Goal: Task Accomplishment & Management: Manage account settings

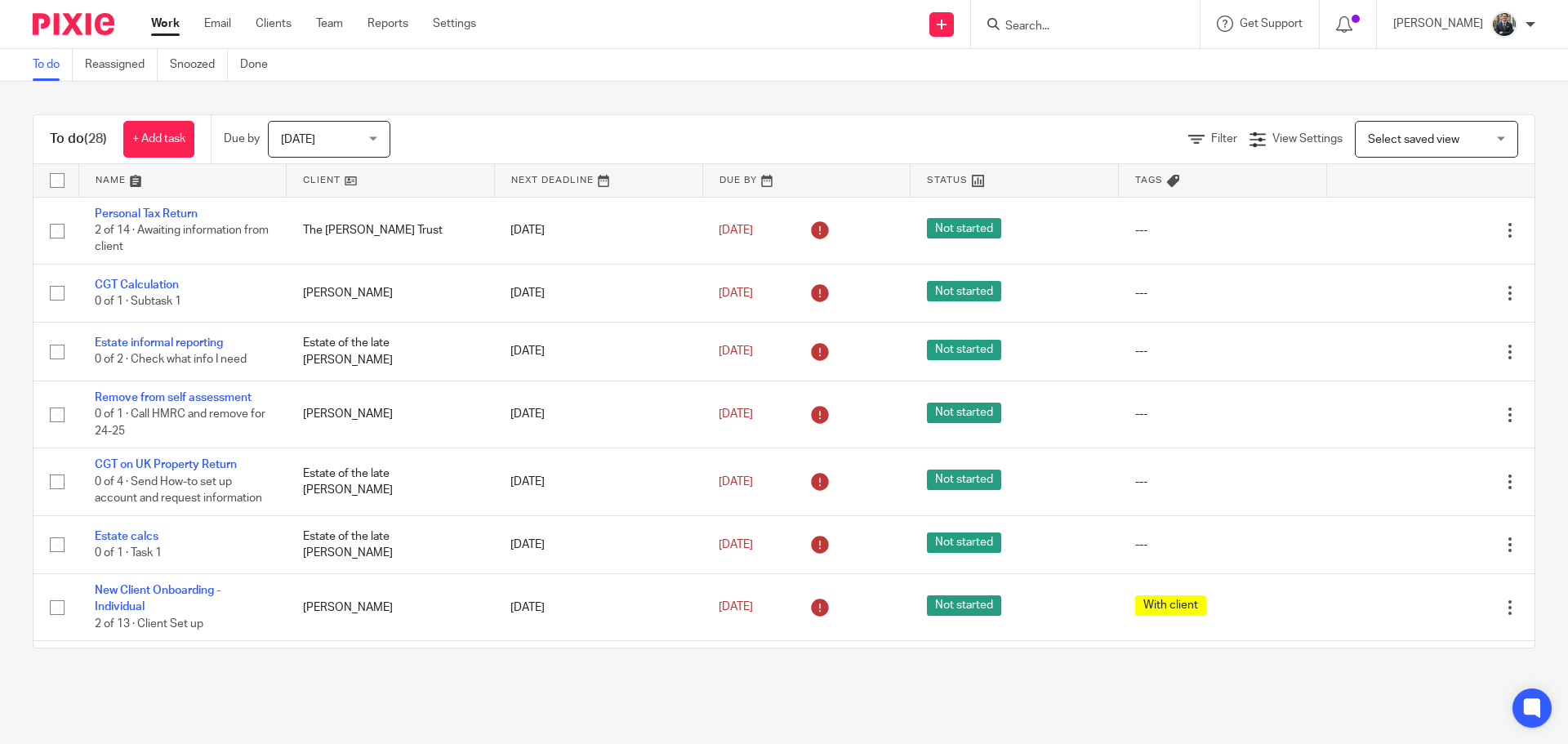
click at [1127, 26] on input "Search" at bounding box center [1077, 26] width 147 height 14
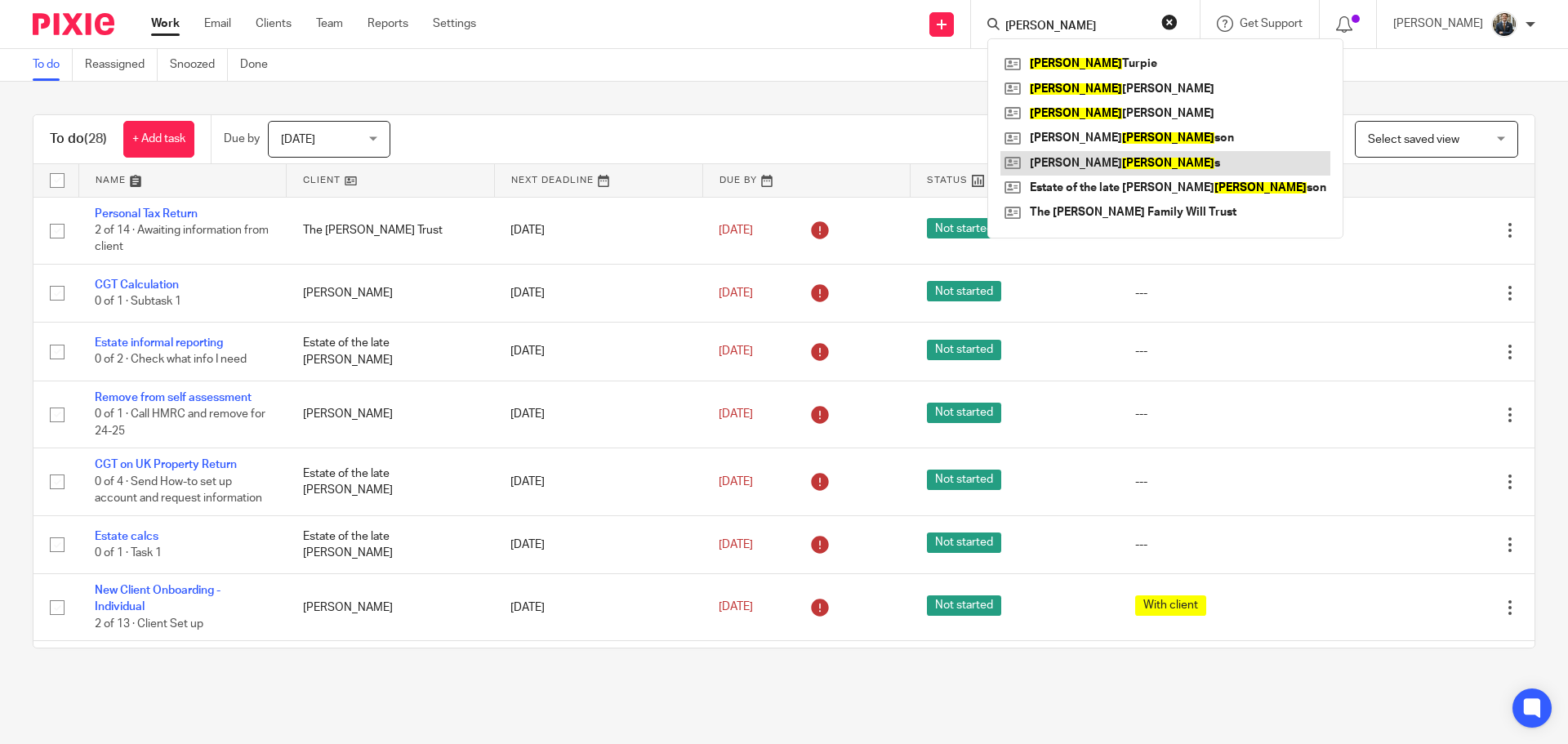
type input "robert"
click at [1122, 162] on link at bounding box center [1166, 163] width 330 height 25
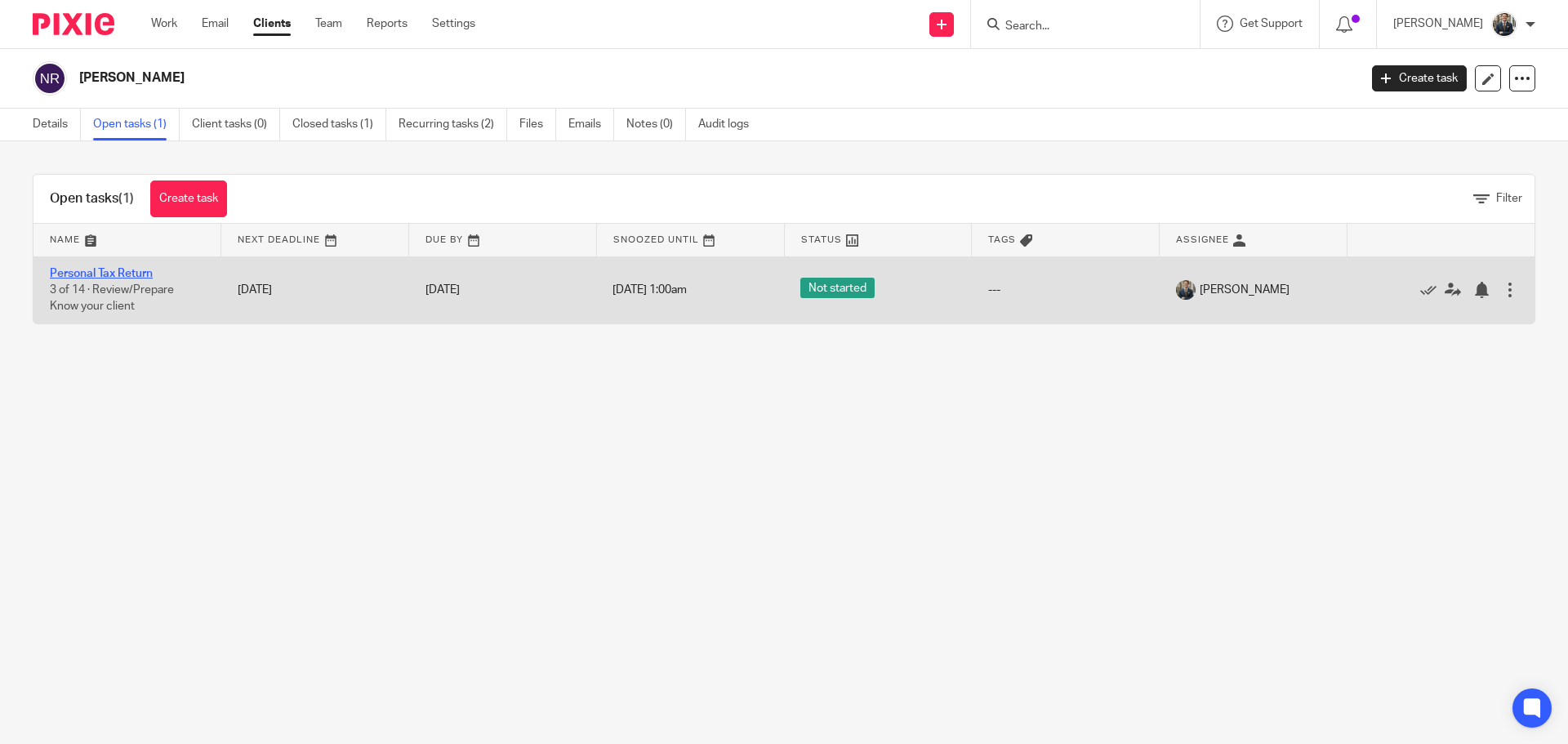
click at [98, 276] on link "Personal Tax Return" at bounding box center [101, 273] width 103 height 11
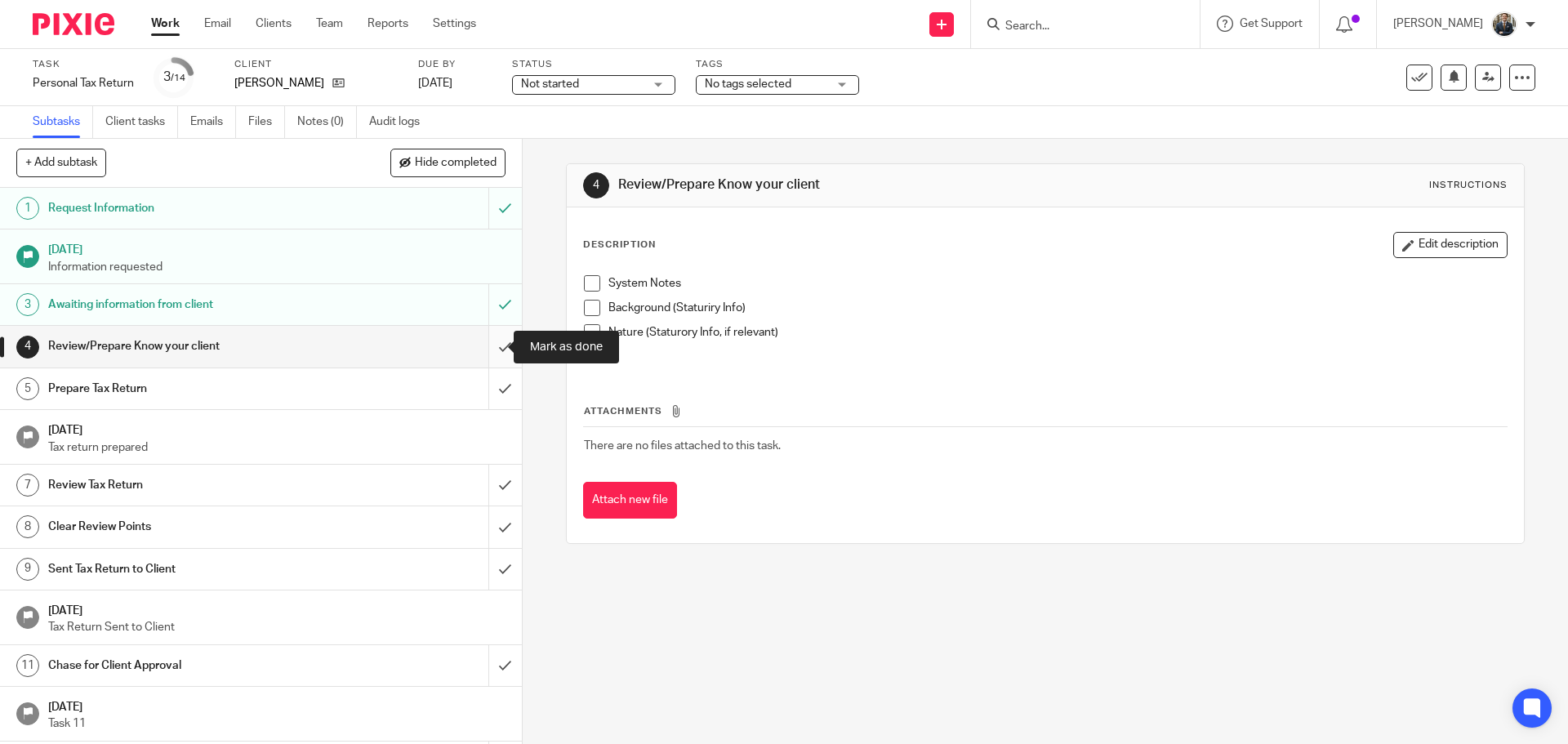
click at [486, 355] on input "submit" at bounding box center [261, 346] width 522 height 41
click at [483, 383] on input "submit" at bounding box center [261, 389] width 522 height 41
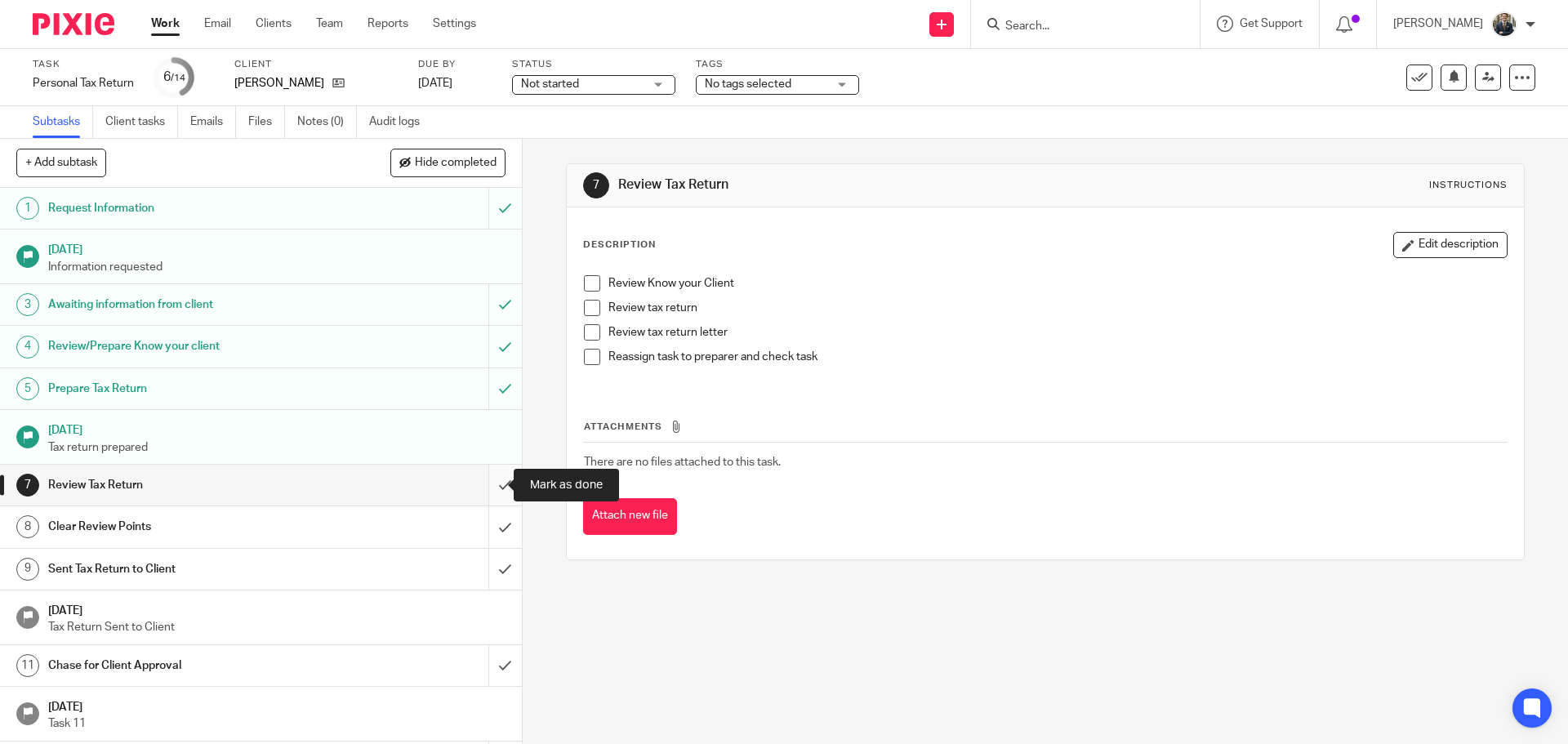
click at [486, 497] on input "submit" at bounding box center [261, 486] width 522 height 41
click at [489, 522] on input "submit" at bounding box center [261, 527] width 522 height 41
click at [493, 555] on input "submit" at bounding box center [261, 569] width 522 height 41
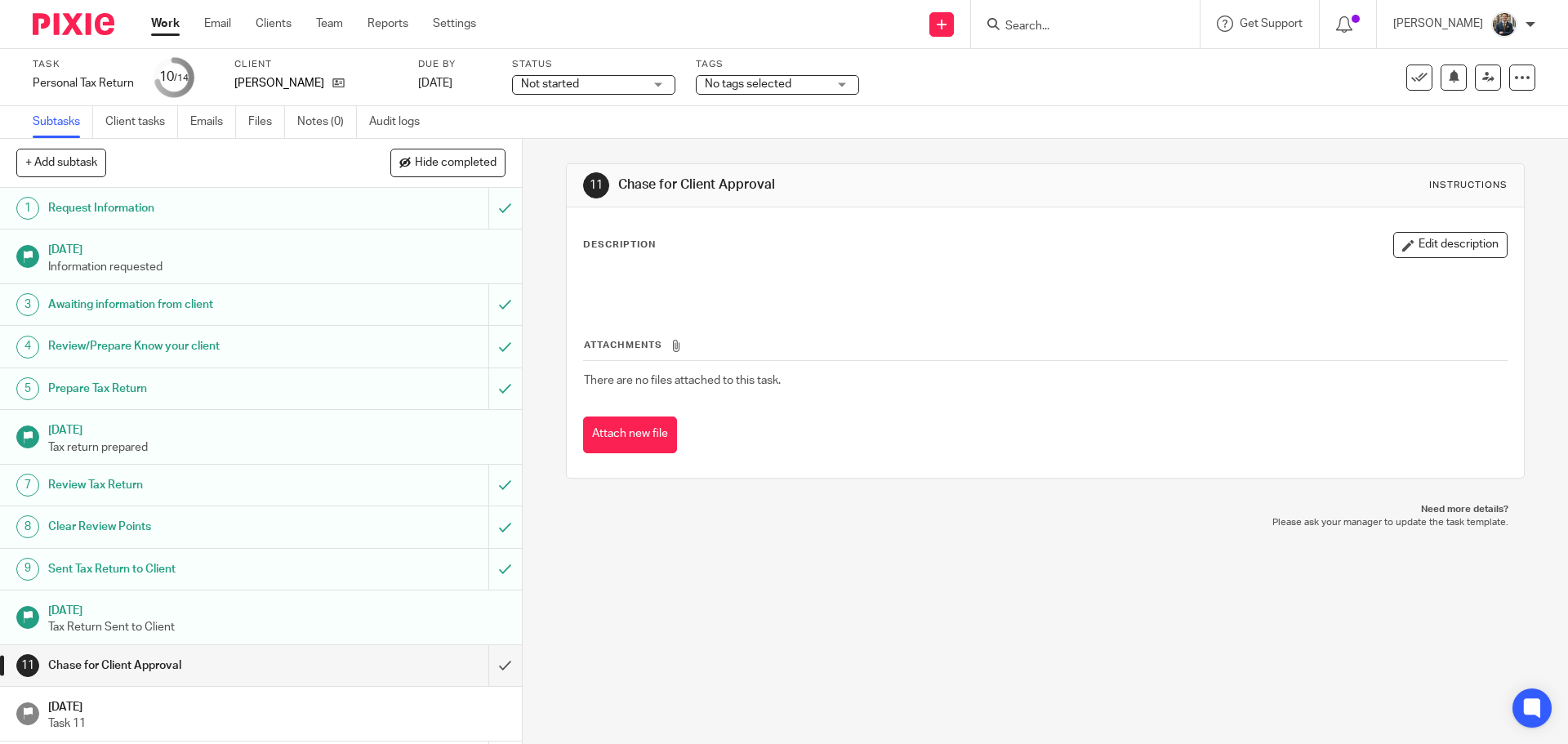
click at [72, 17] on img at bounding box center [73, 24] width 82 height 22
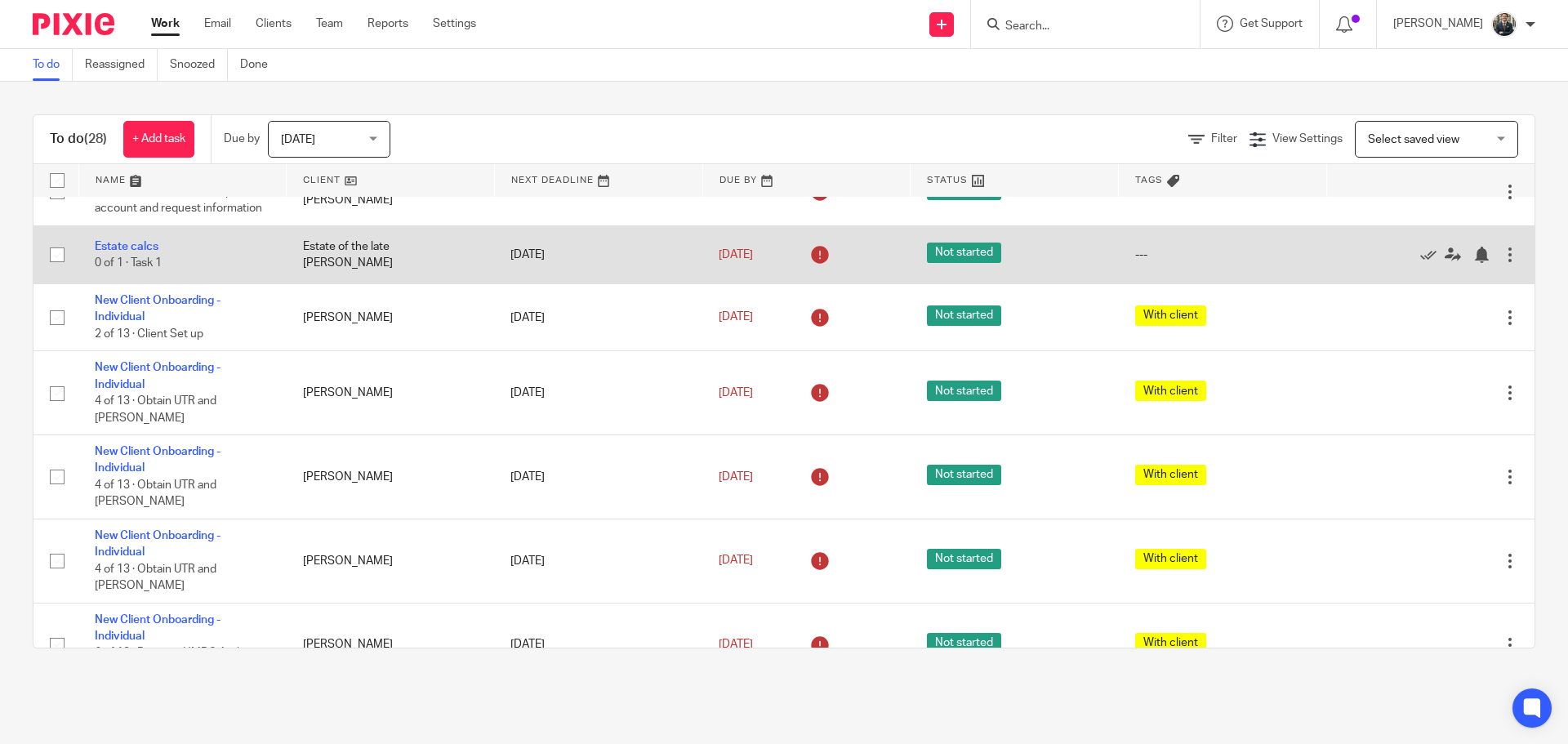
scroll to position [327, 0]
